Goal: Information Seeking & Learning: Learn about a topic

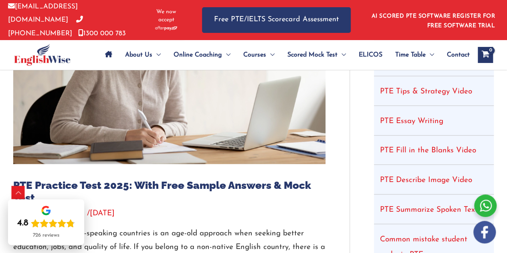
scroll to position [171, 0]
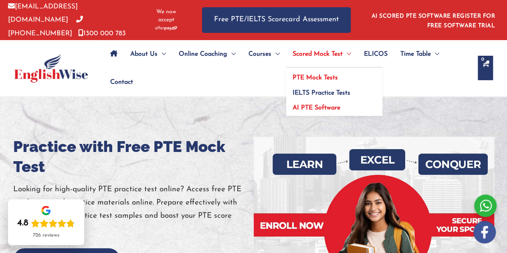
click at [320, 101] on link "AI PTE Software" at bounding box center [334, 107] width 96 height 18
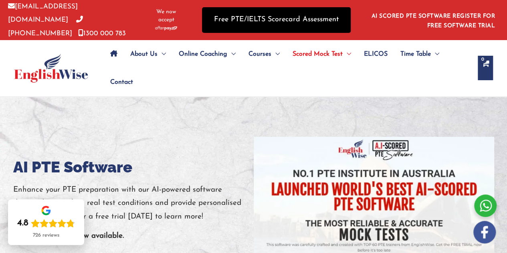
click at [249, 20] on link "Free PTE/IELTS Scorecard Assessment" at bounding box center [276, 19] width 149 height 25
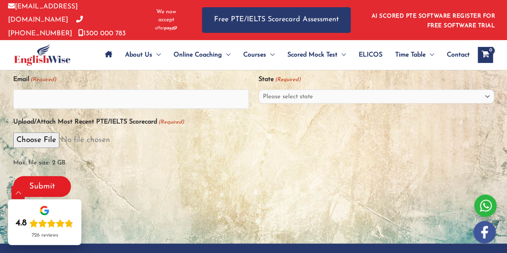
scroll to position [240, 0]
